Goal: Task Accomplishment & Management: Complete application form

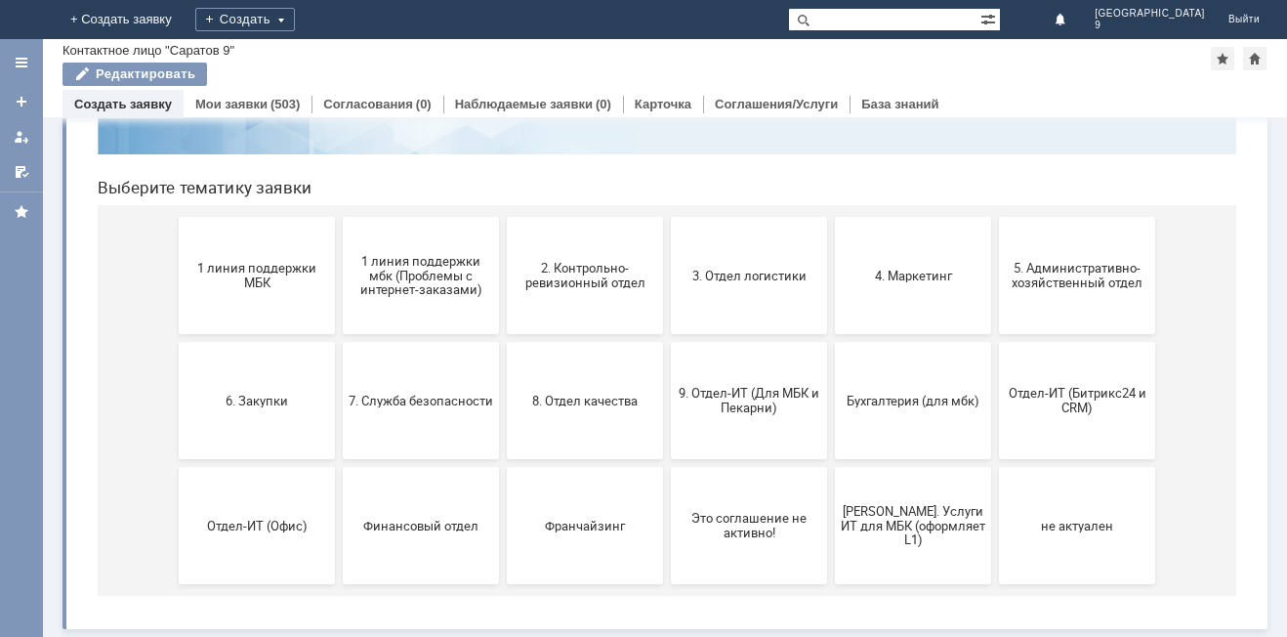
scroll to position [159, 0]
click at [756, 414] on span "9. Отдел-ИТ (Для МБК и Пекарни)" at bounding box center [749, 400] width 144 height 29
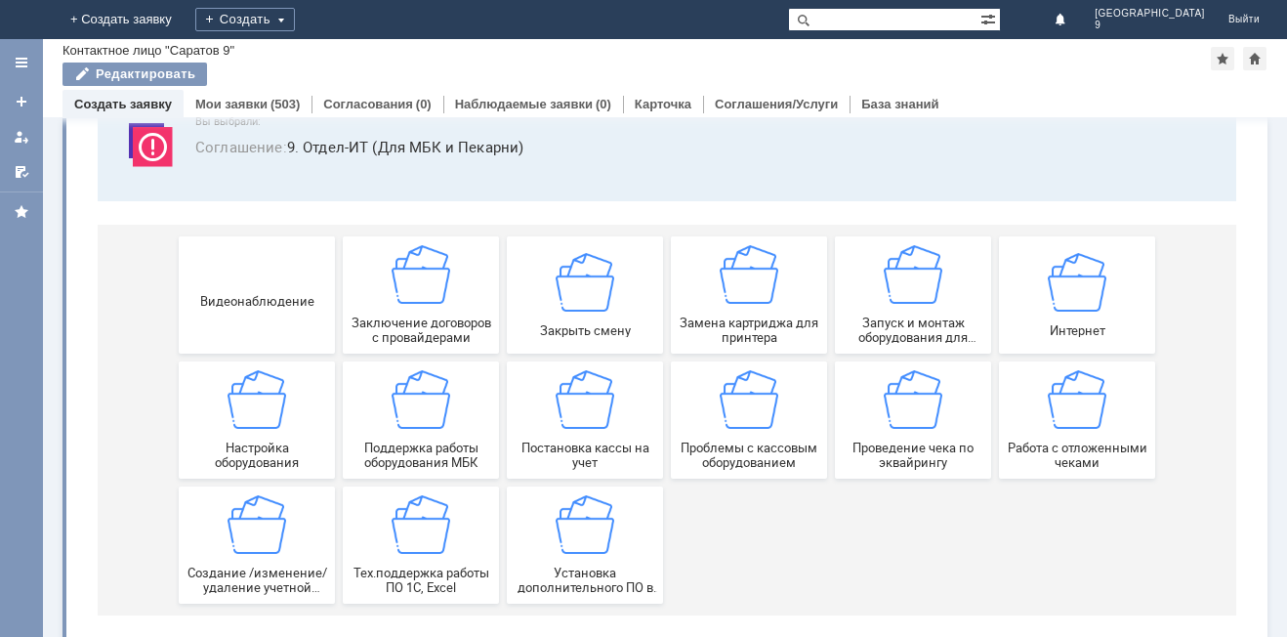
scroll to position [162, 0]
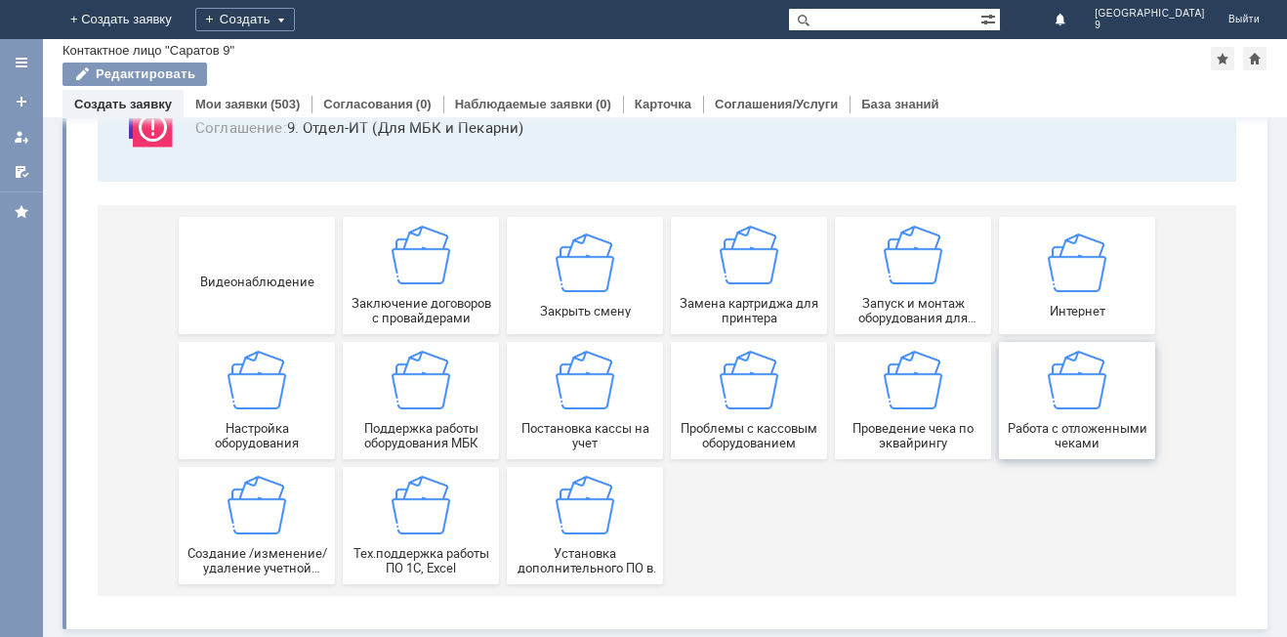
click at [1079, 429] on span "Работа с отложенными чеками" at bounding box center [1077, 435] width 144 height 29
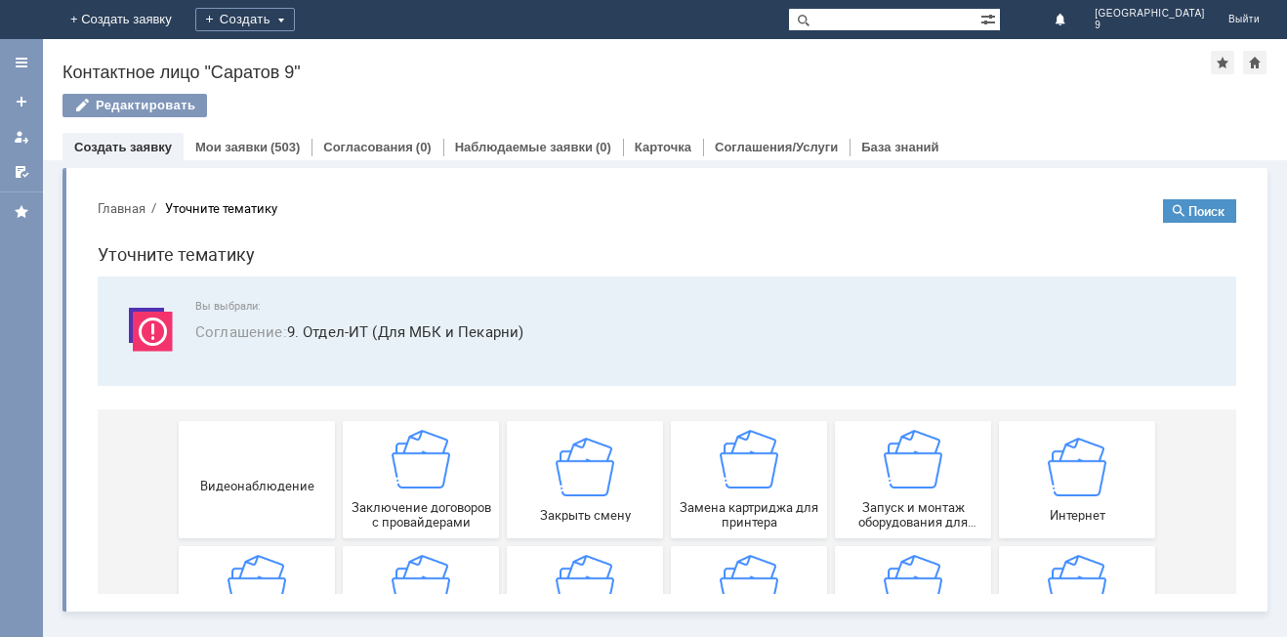
scroll to position [0, 0]
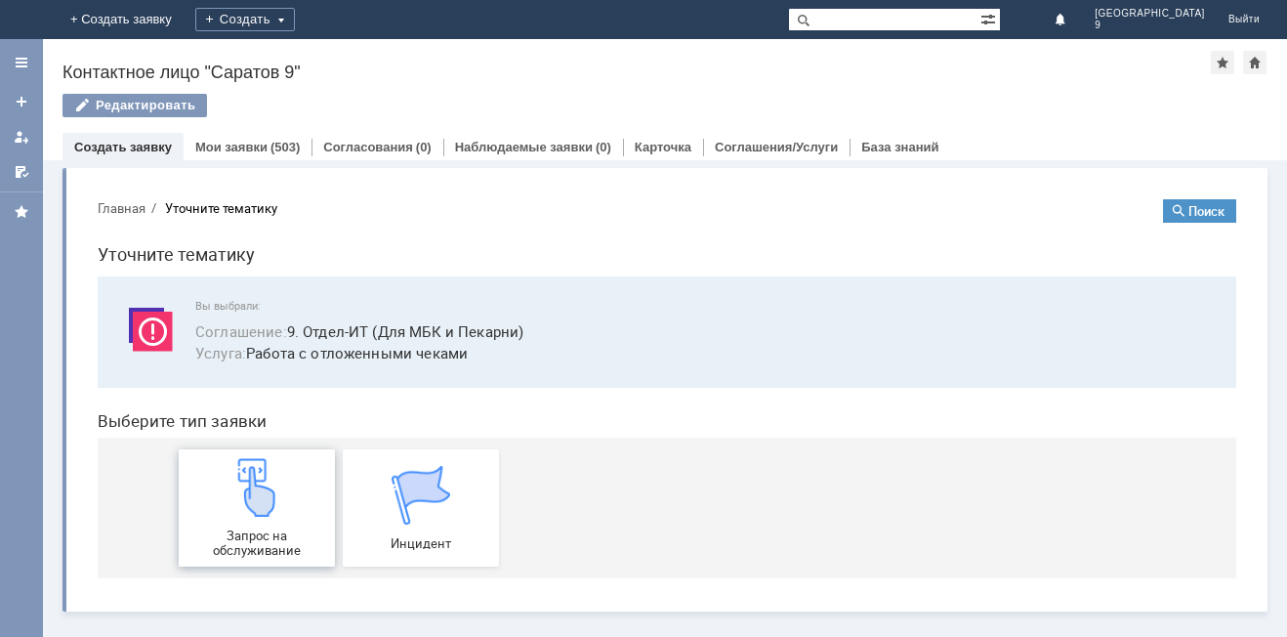
click at [223, 523] on div "Запрос на обслуживание" at bounding box center [257, 508] width 144 height 100
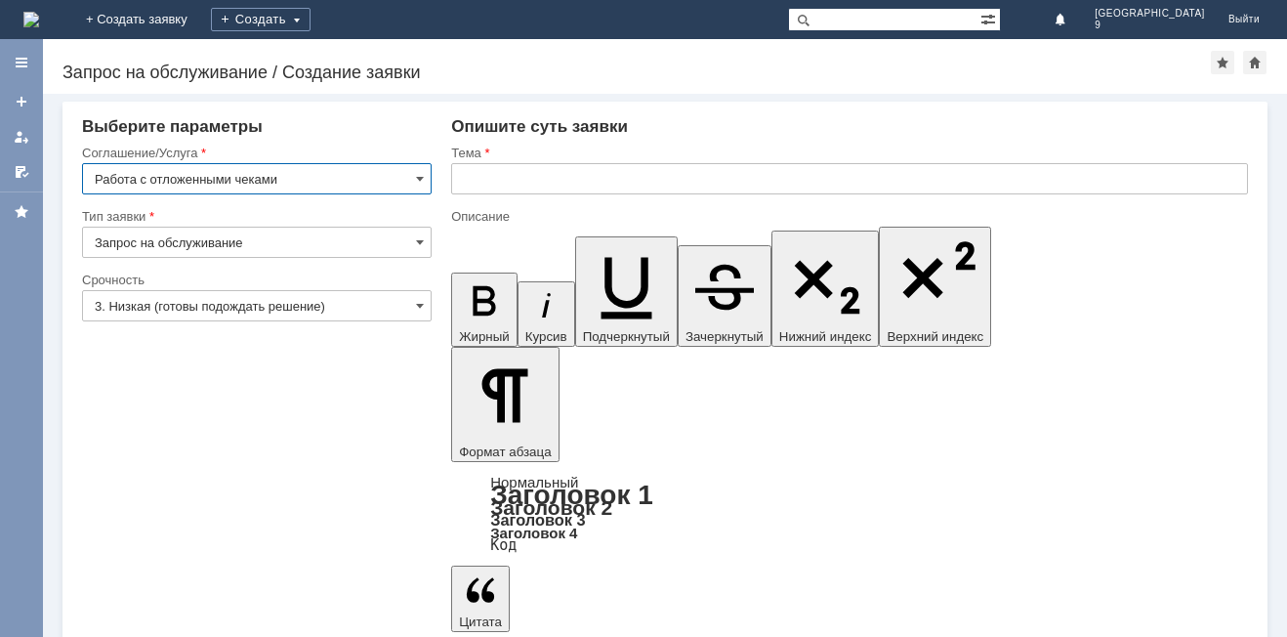
click at [680, 180] on input "text" at bounding box center [849, 178] width 797 height 31
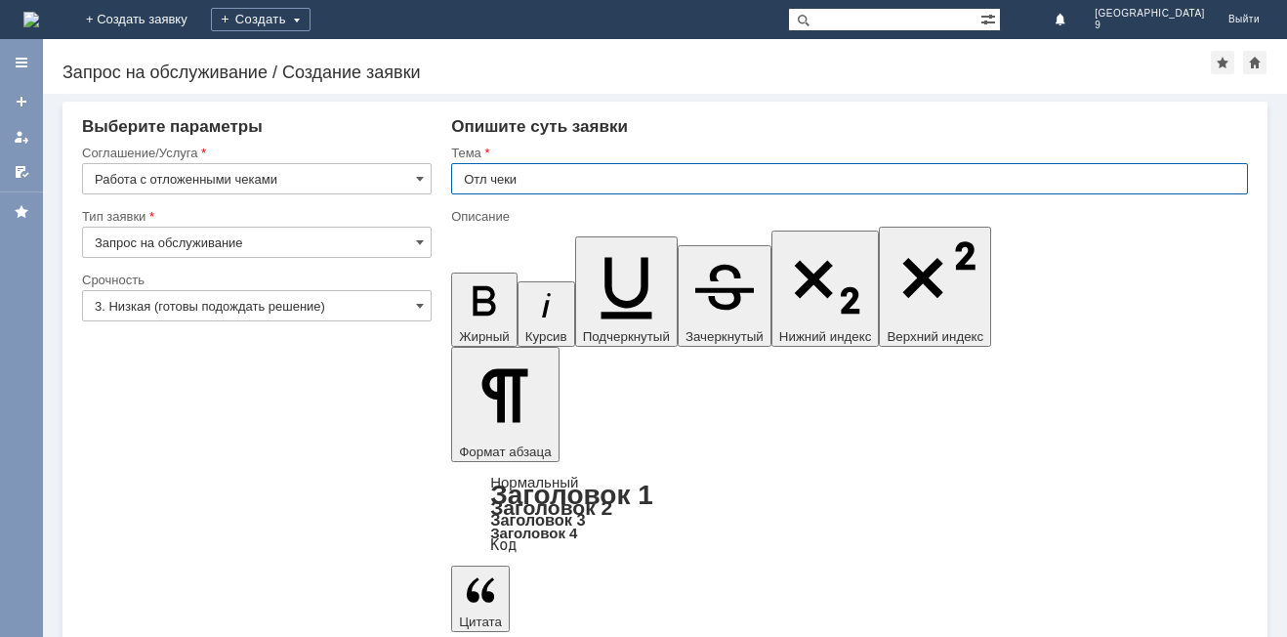
type input "Отл чеки"
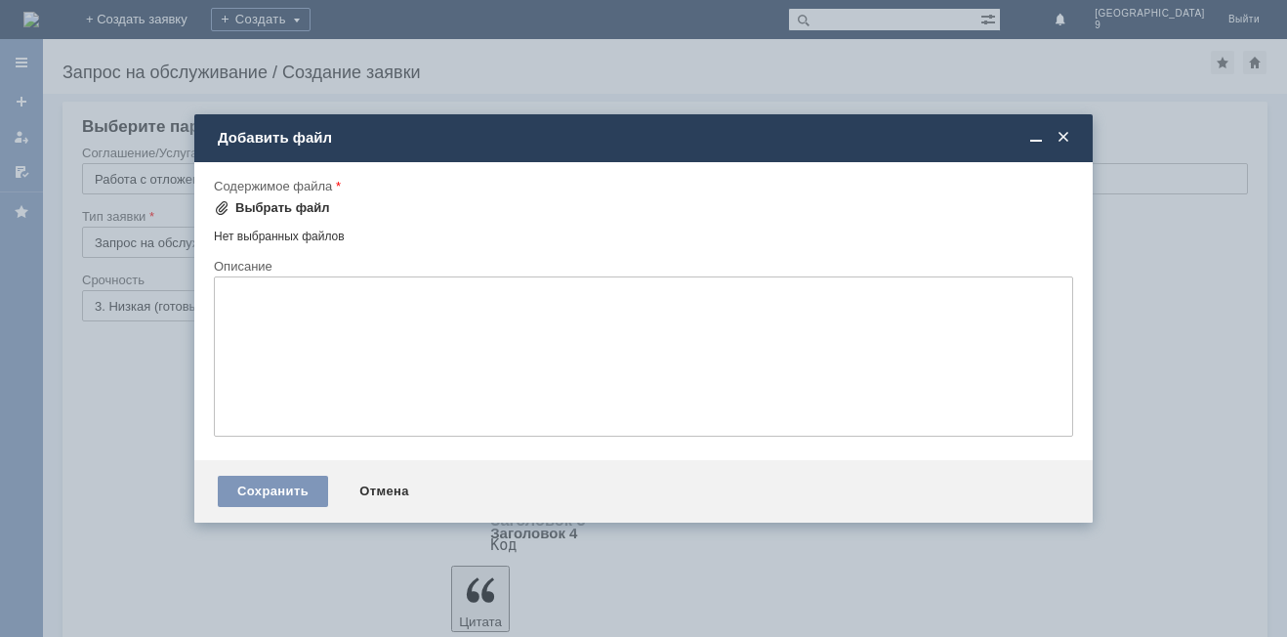
click at [293, 209] on div "Выбрать файл" at bounding box center [282, 208] width 95 height 16
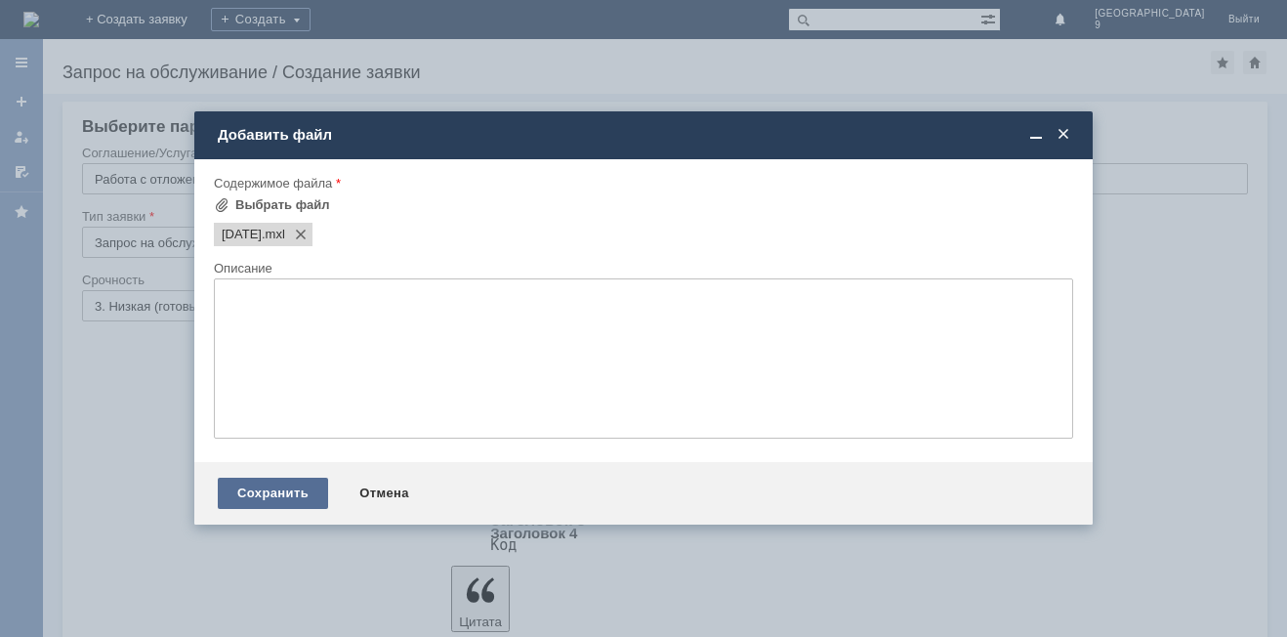
click at [295, 485] on div "Сохранить" at bounding box center [273, 492] width 110 height 31
